Goal: Task Accomplishment & Management: Complete application form

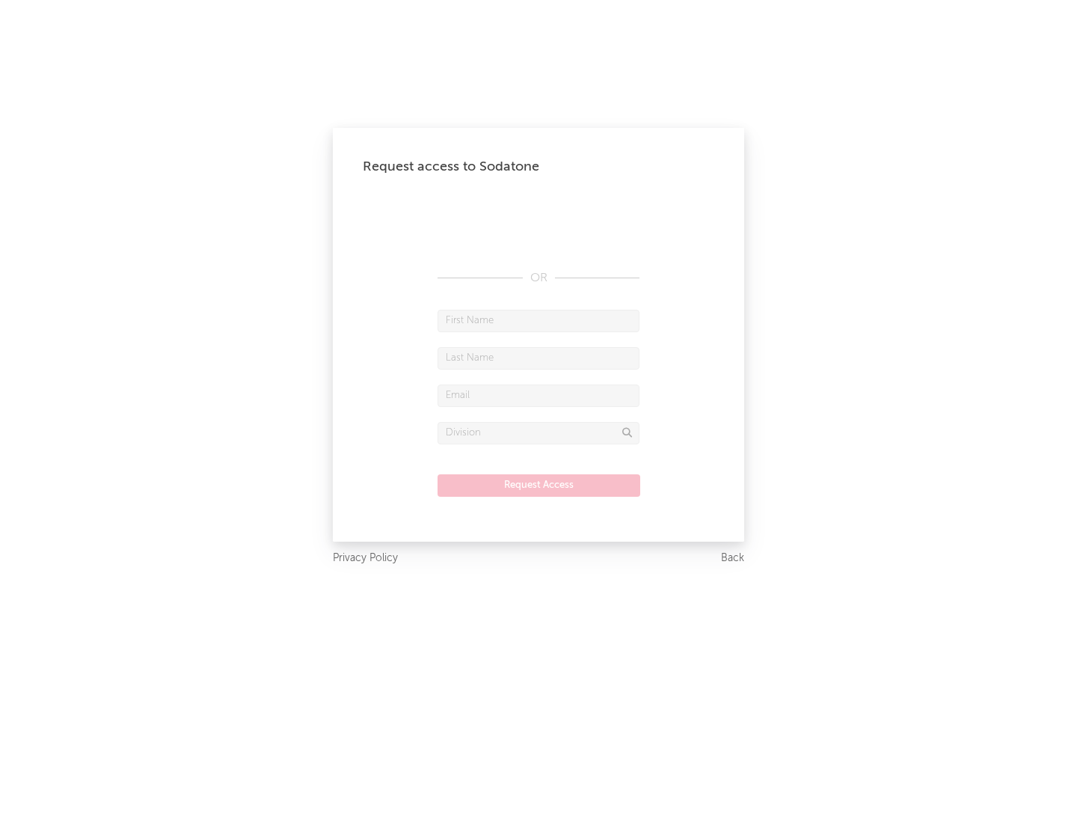
click at [539, 320] on input "text" at bounding box center [539, 321] width 202 height 22
type input "[PERSON_NAME]"
click at [539, 358] on input "text" at bounding box center [539, 358] width 202 height 22
type input "[PERSON_NAME]"
click at [539, 395] on input "text" at bounding box center [539, 396] width 202 height 22
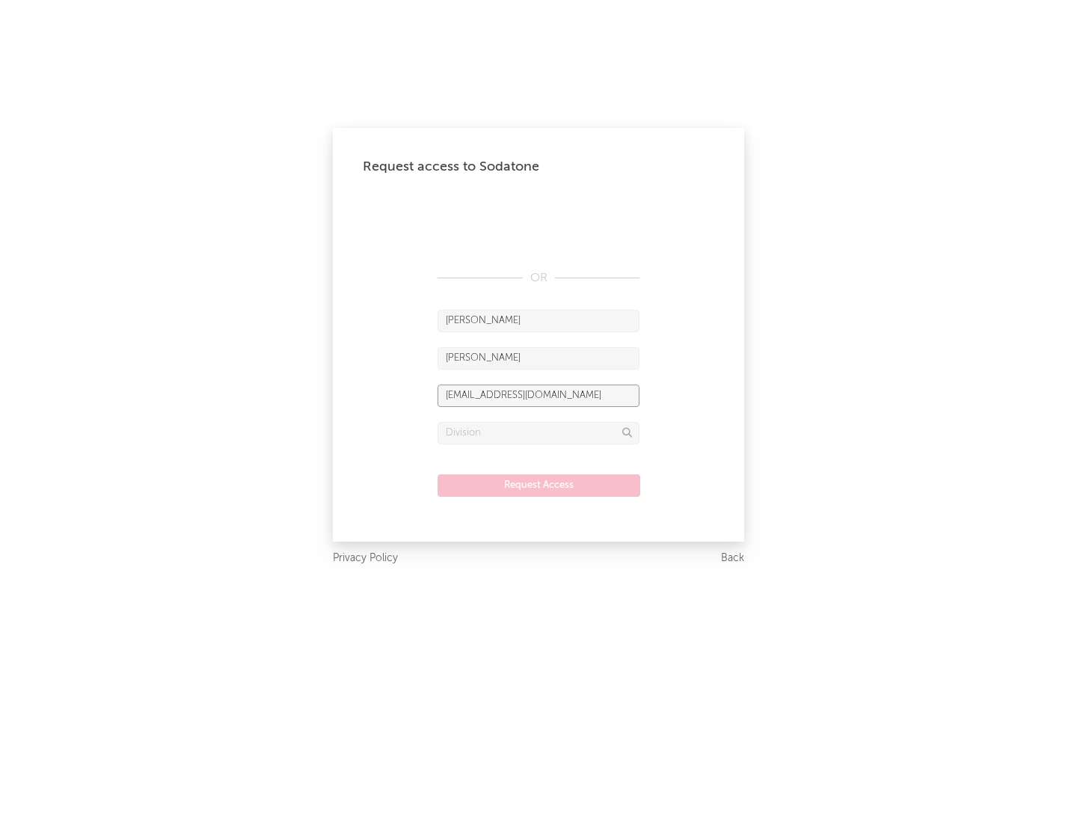
type input "[EMAIL_ADDRESS][DOMAIN_NAME]"
click at [539, 432] on input "text" at bounding box center [539, 433] width 202 height 22
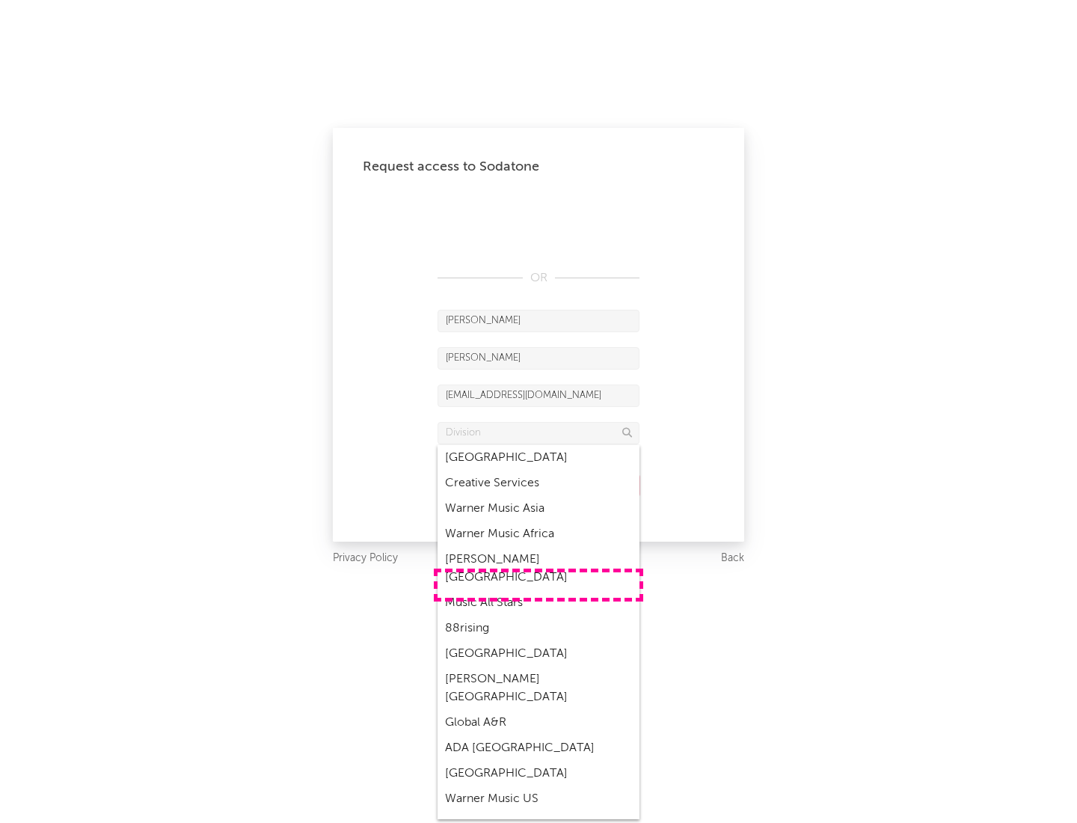
click at [539, 590] on div "Music All Stars" at bounding box center [539, 602] width 202 height 25
type input "Music All Stars"
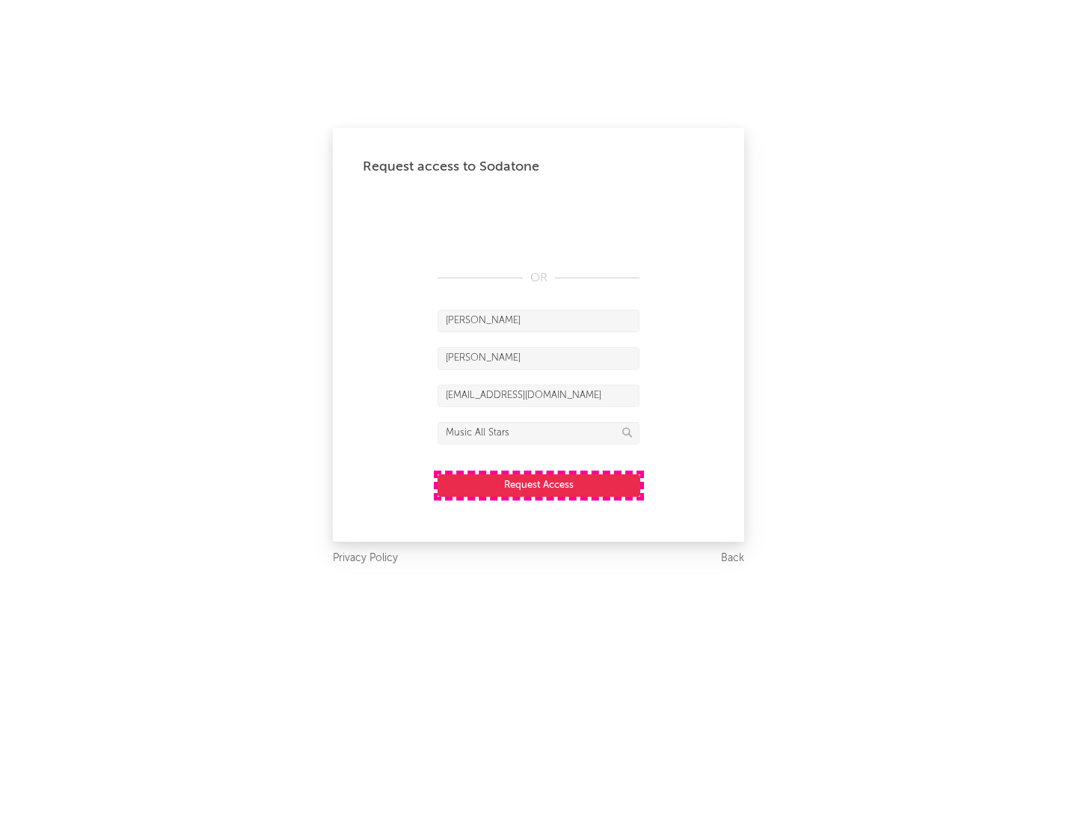
click at [539, 485] on button "Request Access" at bounding box center [539, 485] width 203 height 22
